Goal: Transaction & Acquisition: Purchase product/service

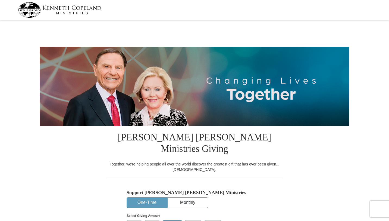
select select "TN"
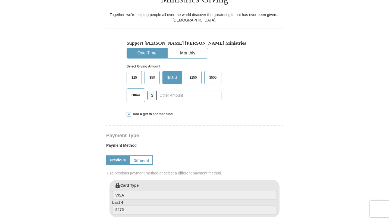
scroll to position [148, 0]
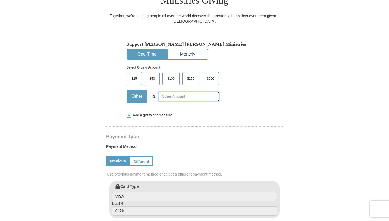
click at [177, 92] on input "text" at bounding box center [189, 97] width 60 height 10
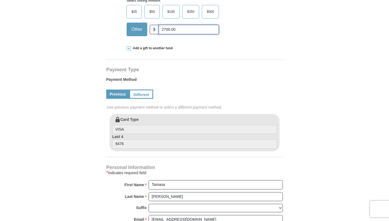
scroll to position [252, 0]
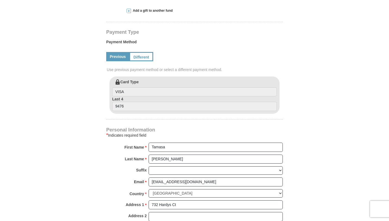
type input "2700.00"
drag, startPoint x: 178, startPoint y: 138, endPoint x: 140, endPoint y: 132, distance: 38.5
click at [140, 142] on div "First Name * [GEOGRAPHIC_DATA] Please enter First Name" at bounding box center [194, 148] width 177 height 12
type input "Pursuit for His"
drag, startPoint x: 187, startPoint y: 149, endPoint x: 148, endPoint y: 147, distance: 39.2
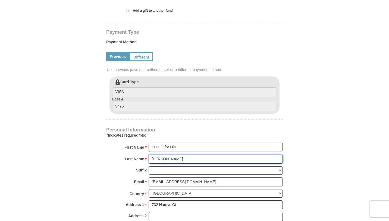
click at [148, 154] on div "Last Name * Easley Please enter Last Name" at bounding box center [194, 160] width 177 height 12
type input "Presence Ministries"
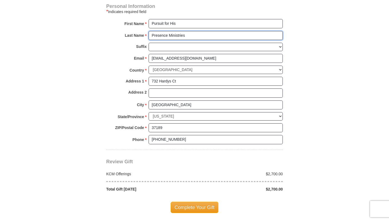
scroll to position [377, 0]
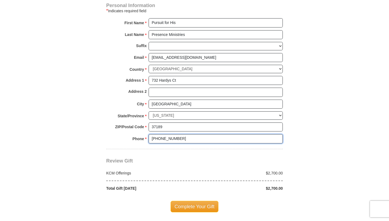
drag, startPoint x: 186, startPoint y: 128, endPoint x: 144, endPoint y: 124, distance: 42.3
click at [145, 134] on div "Phone * * (615) 480-8456 Please enter Phone Number Please enter Phone" at bounding box center [194, 140] width 177 height 12
type input "629-234-9012"
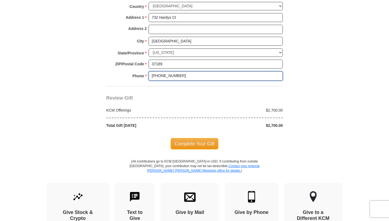
scroll to position [447, 0]
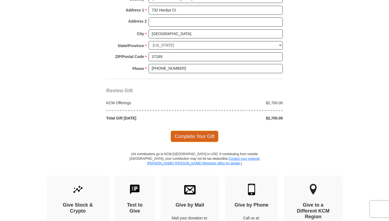
click at [189, 130] on span "Complete Your Gift" at bounding box center [195, 135] width 48 height 11
